Goal: Find specific page/section: Find specific page/section

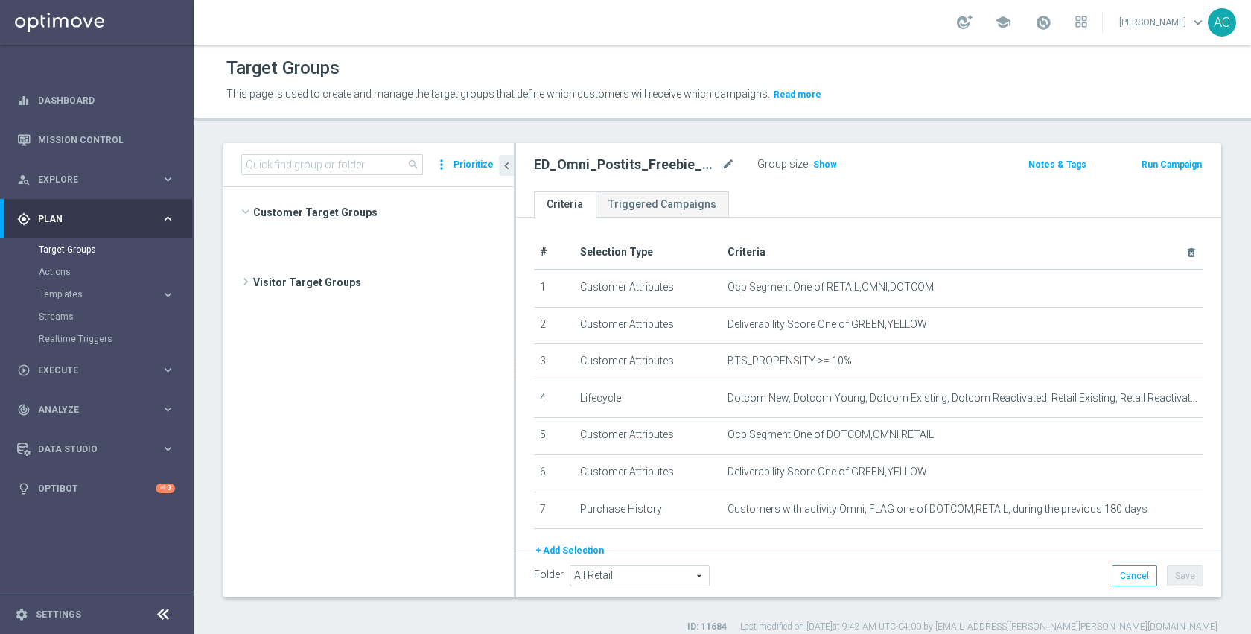
scroll to position [550, 0]
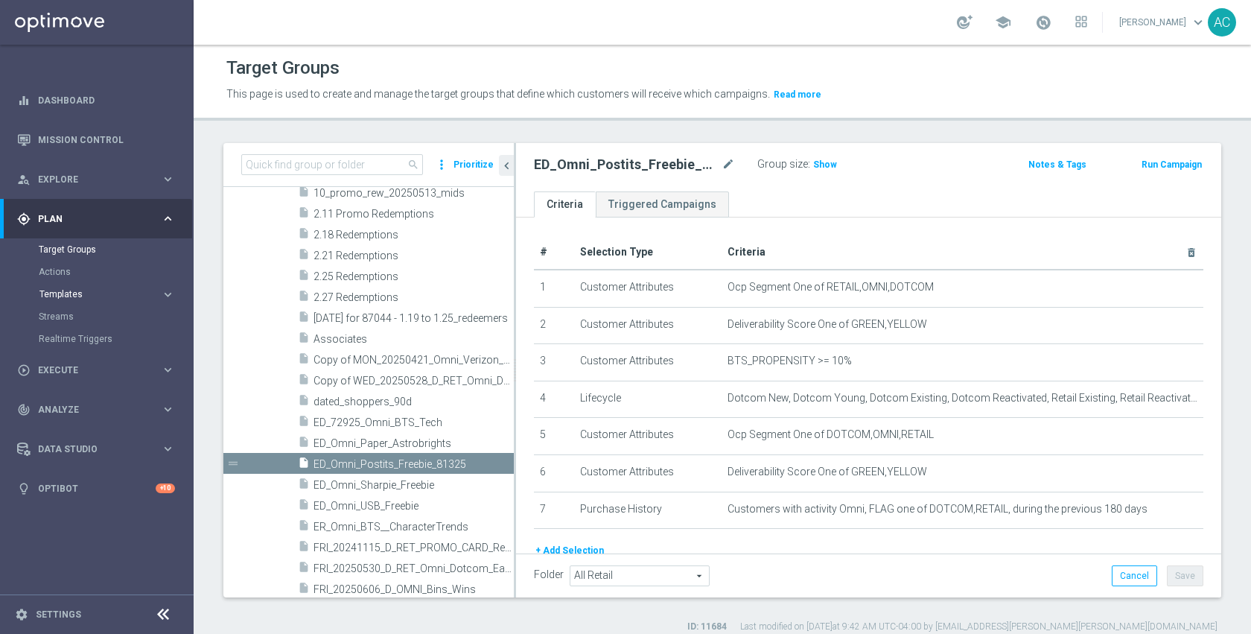
click at [60, 289] on button "Templates keyboard_arrow_right" at bounding box center [107, 294] width 137 height 12
click at [66, 314] on link "Optimail" at bounding box center [100, 316] width 109 height 12
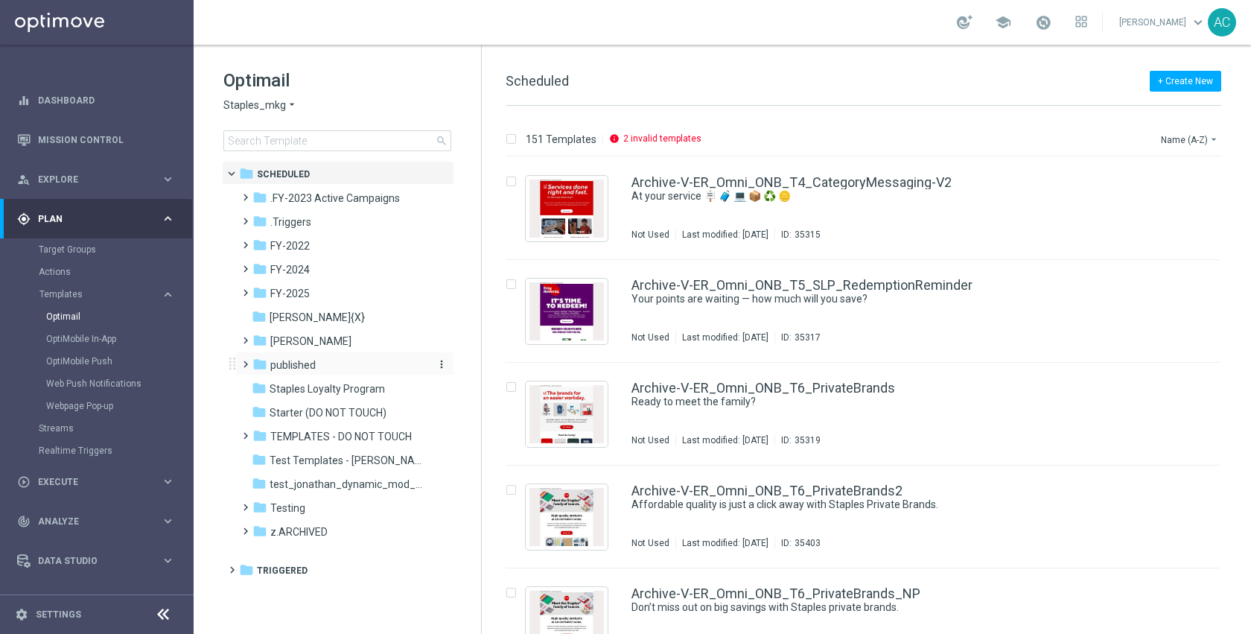
click at [315, 362] on span "published" at bounding box center [292, 364] width 45 height 13
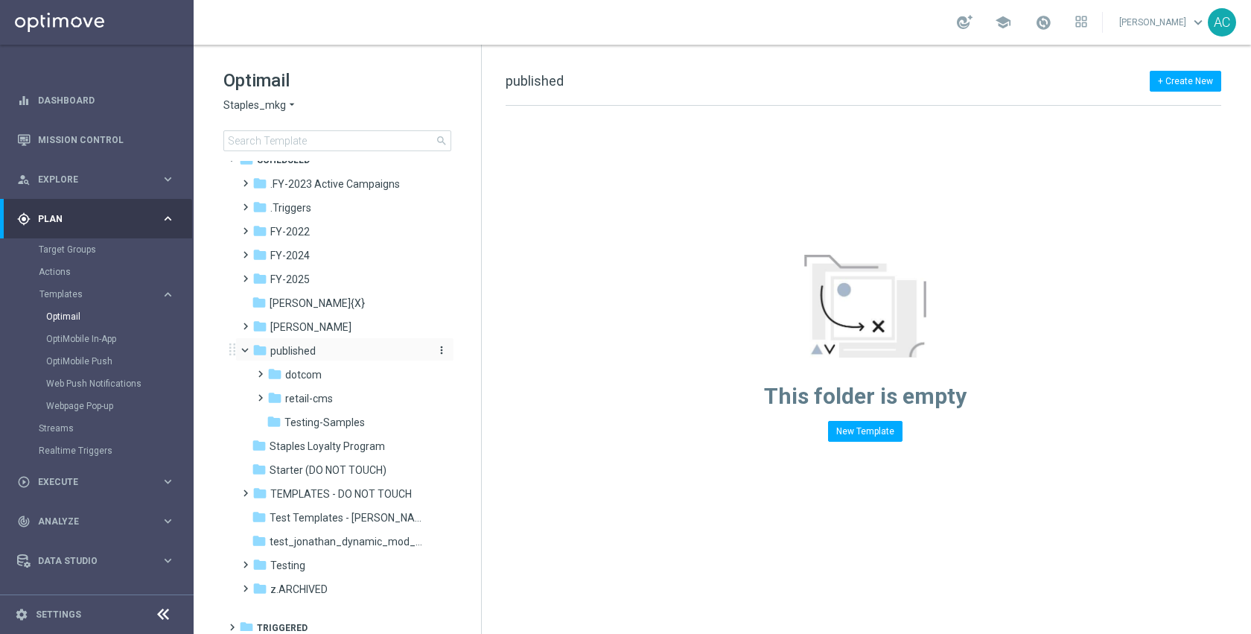
scroll to position [22, 0]
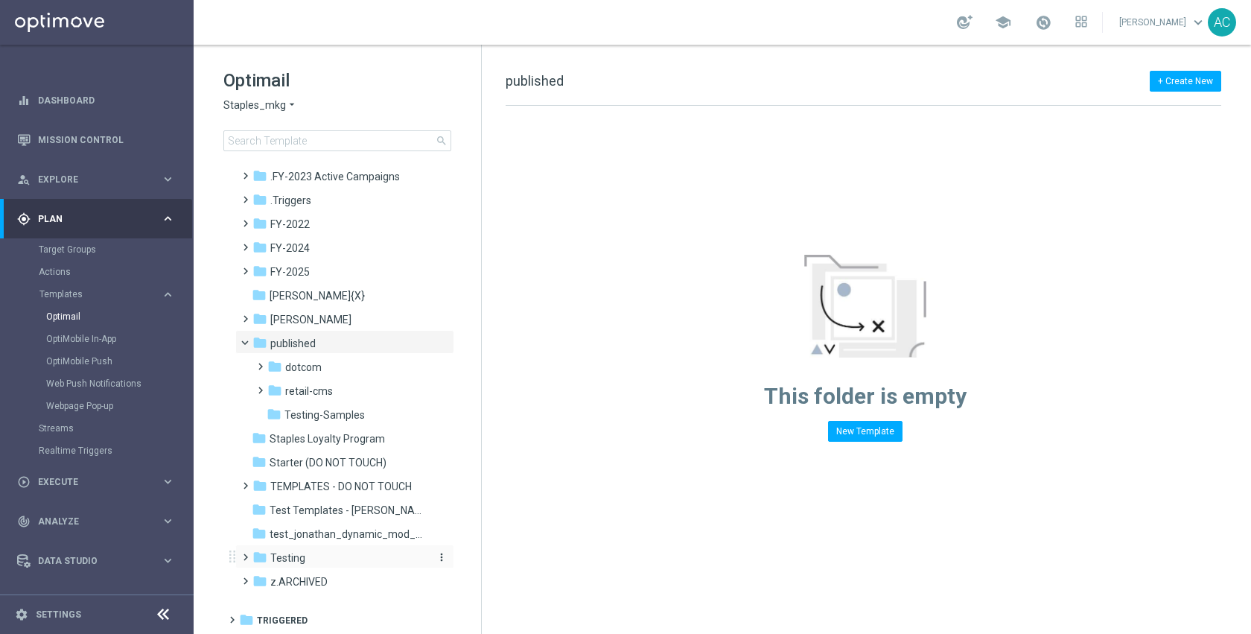
click at [300, 564] on span "Testing" at bounding box center [287, 557] width 35 height 13
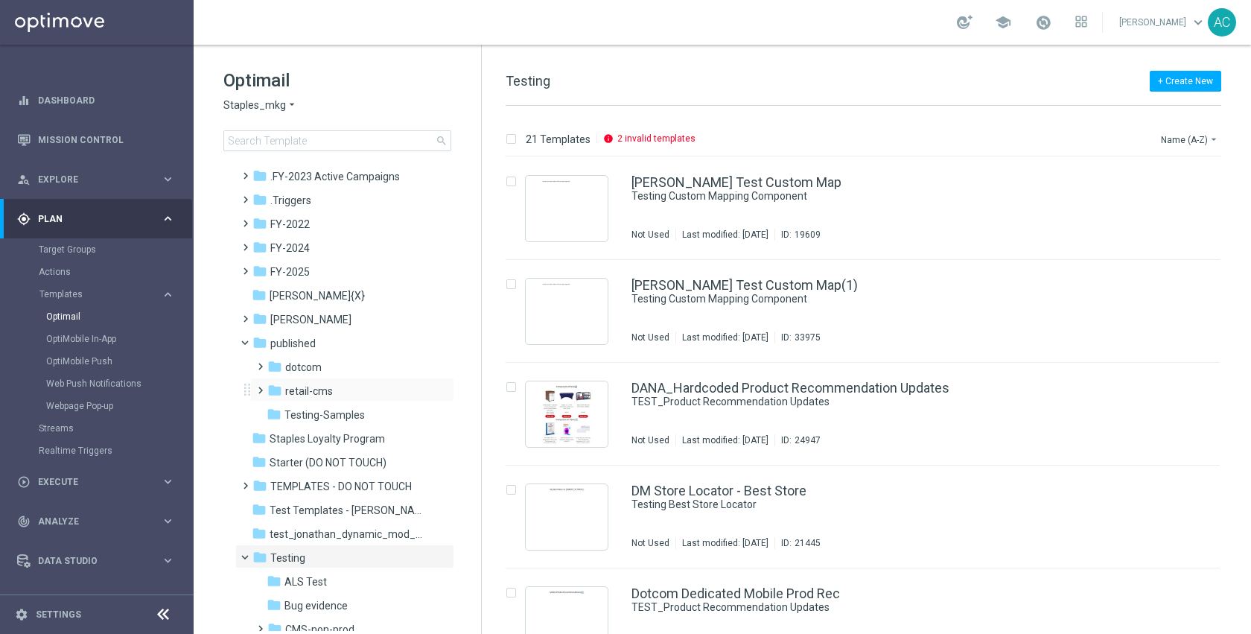
scroll to position [319, 0]
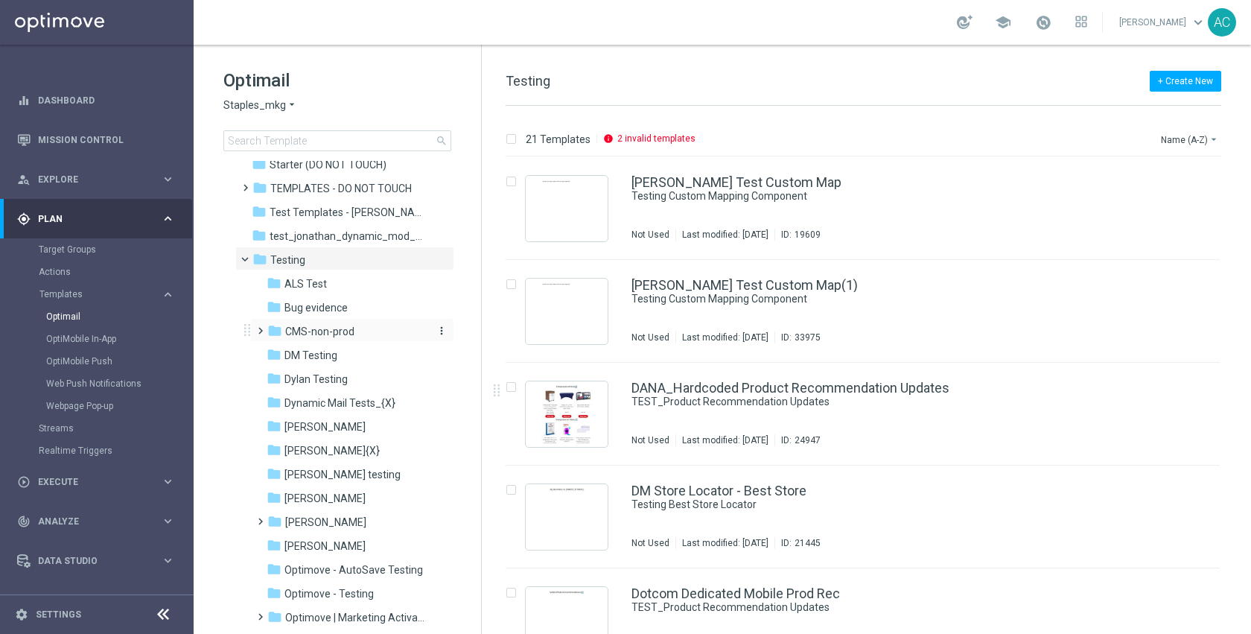
click at [325, 339] on div "folder CMS-non-prod" at bounding box center [346, 331] width 159 height 17
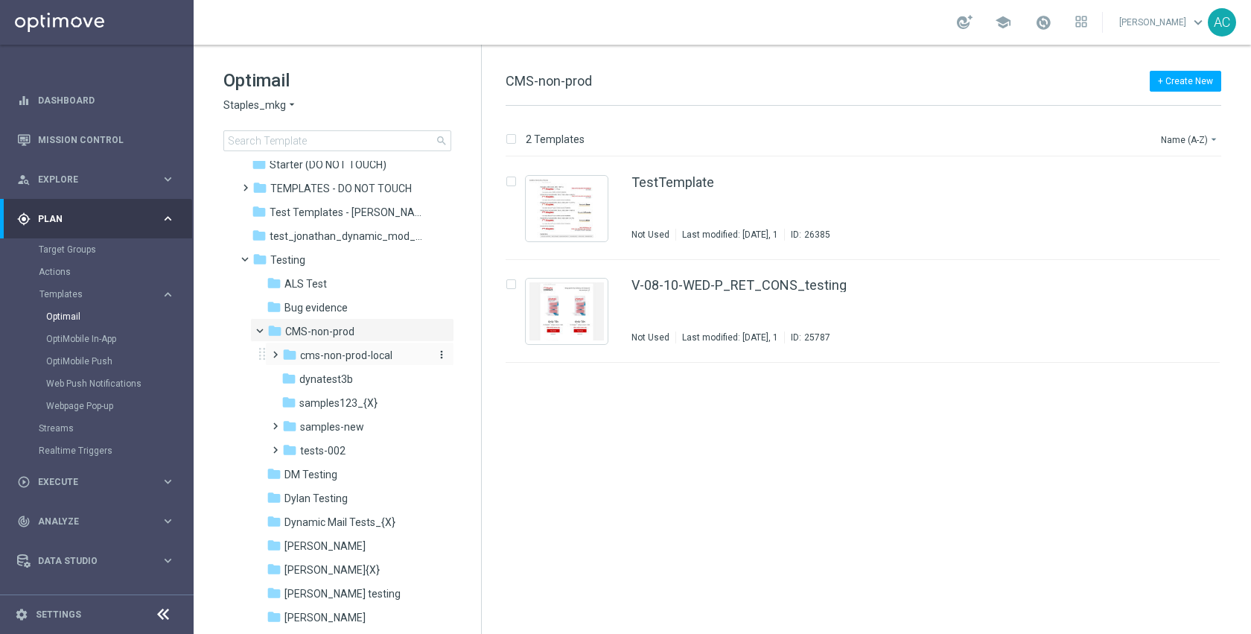
click at [362, 360] on span "cms-non-prod-local" at bounding box center [346, 354] width 92 height 13
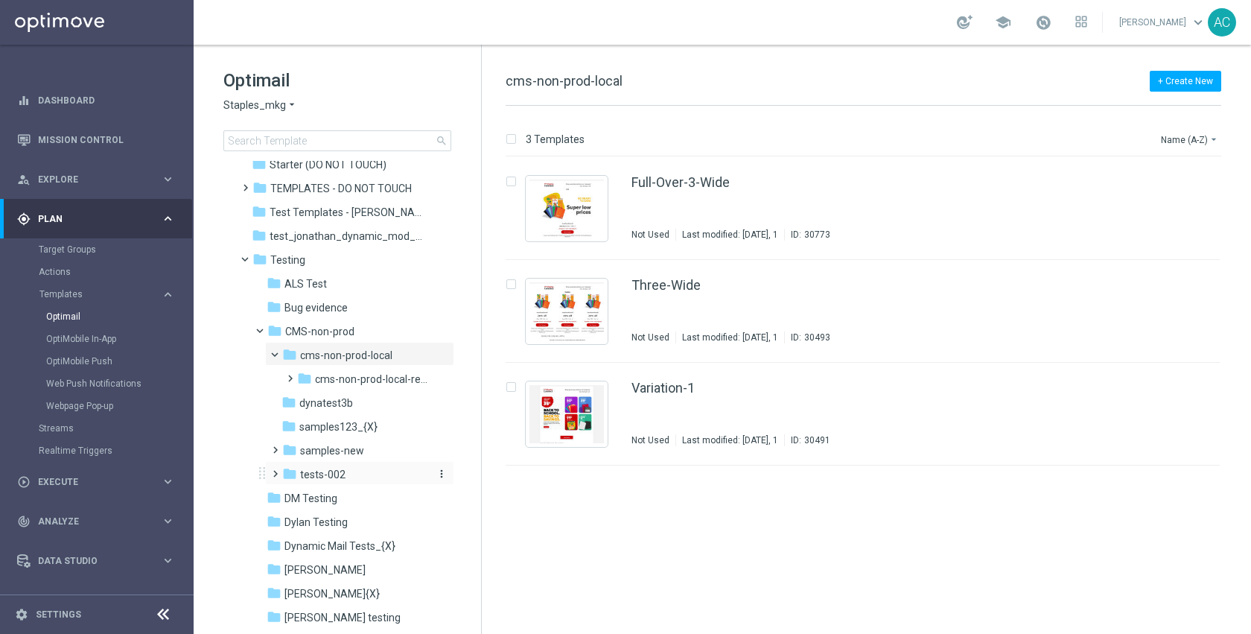
click at [339, 468] on span "tests-002" at bounding box center [322, 474] width 45 height 13
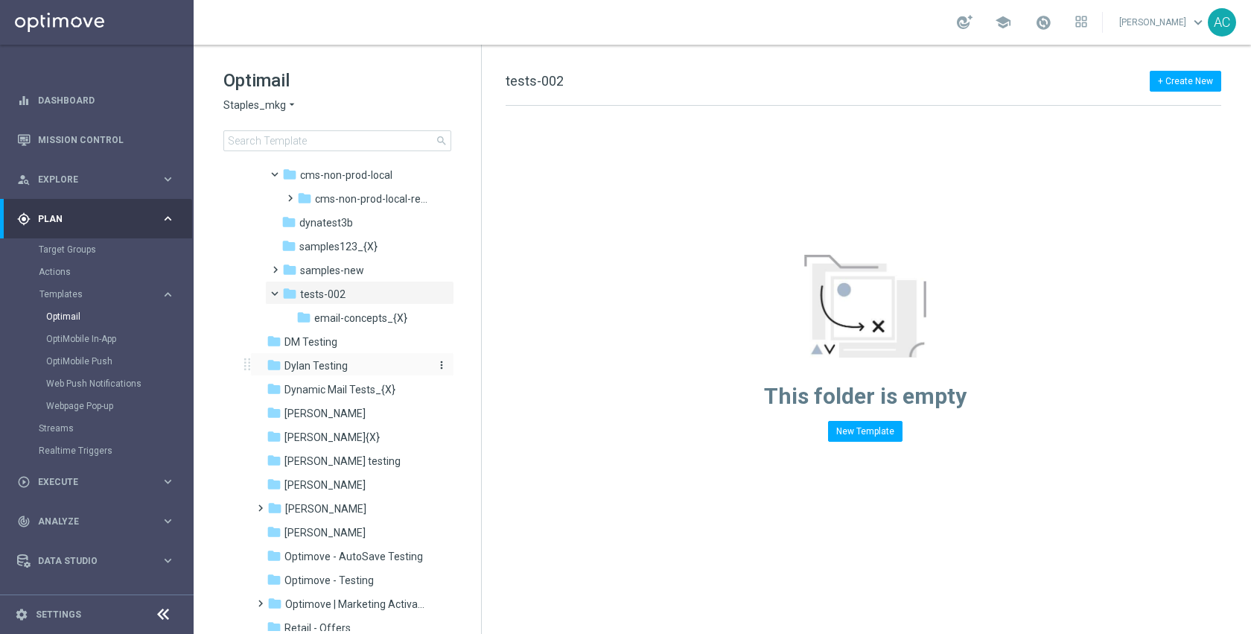
scroll to position [500, 0]
click at [327, 539] on div "folder [PERSON_NAME]" at bounding box center [346, 531] width 159 height 17
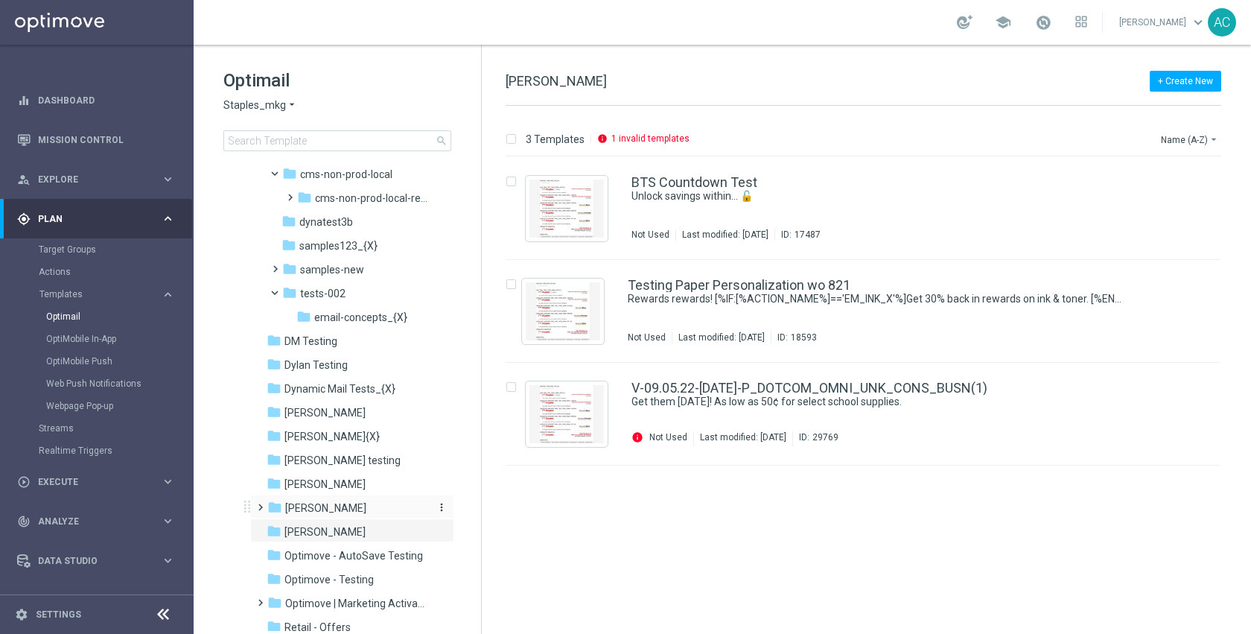
click at [351, 500] on div "folder [PERSON_NAME]" at bounding box center [346, 508] width 159 height 17
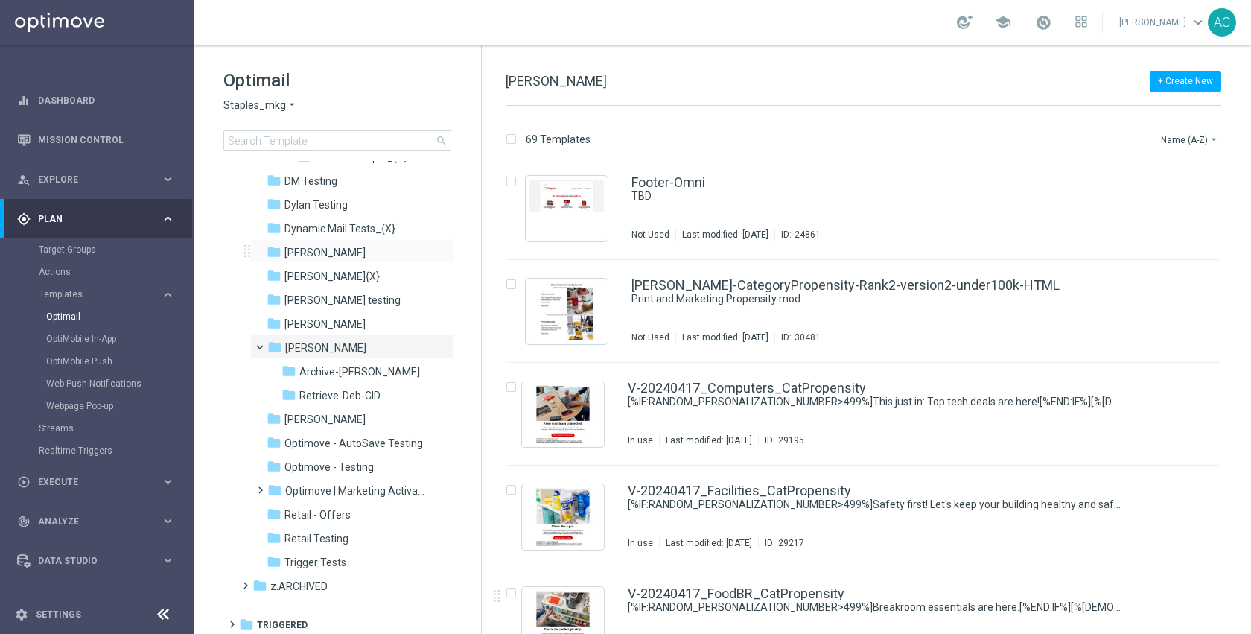
scroll to position [665, 0]
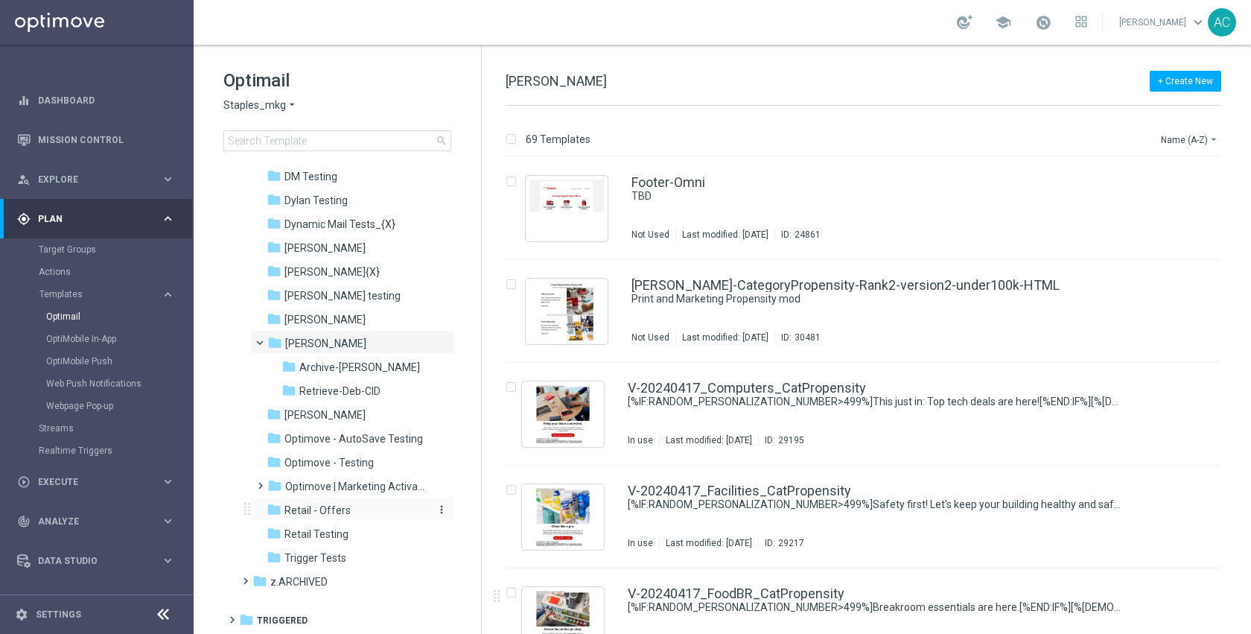
click at [363, 517] on div "folder Retail - Offers" at bounding box center [346, 510] width 159 height 17
